Goal: Task Accomplishment & Management: Manage account settings

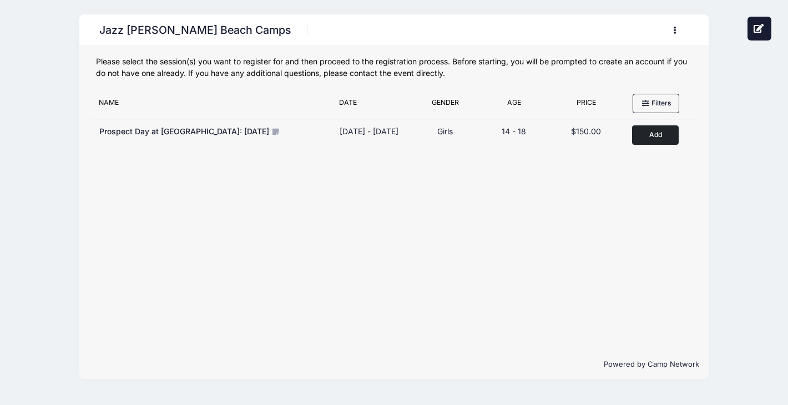
click at [674, 31] on icon "button" at bounding box center [678, 31] width 9 height 0
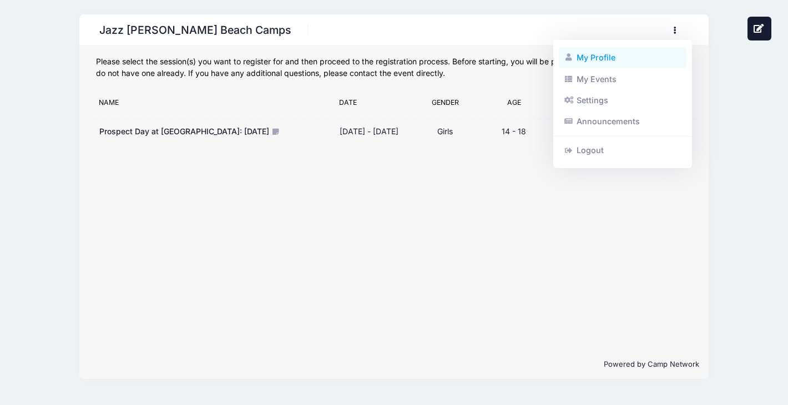
click at [626, 57] on link "My Profile" at bounding box center [623, 57] width 128 height 21
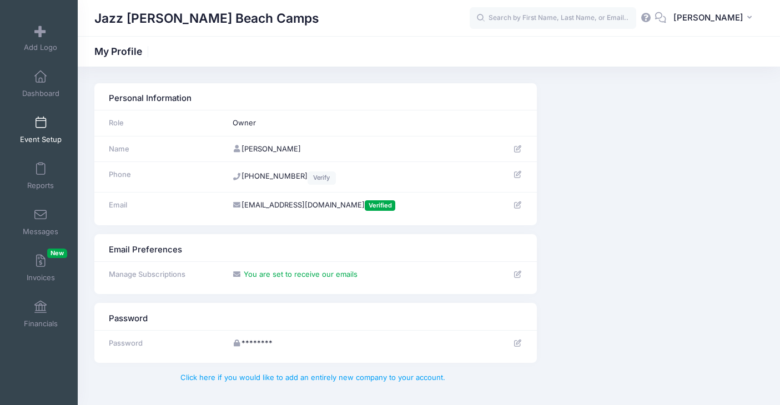
click at [38, 132] on link "Event Setup" at bounding box center [40, 129] width 53 height 39
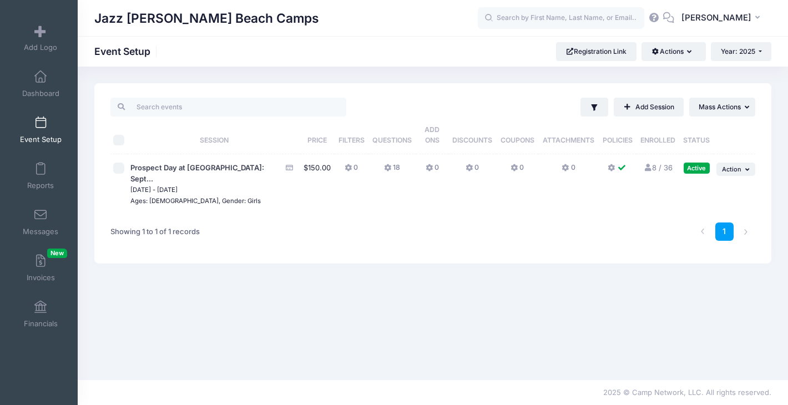
click at [663, 168] on link "8 / 36 Full" at bounding box center [657, 167] width 29 height 9
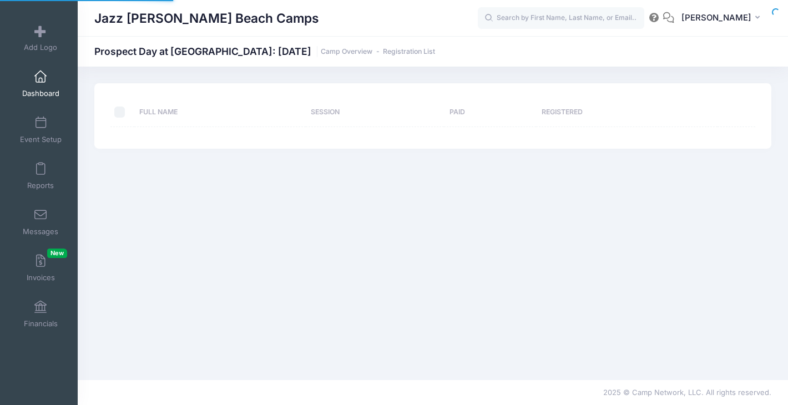
select select "10"
